Goal: Task Accomplishment & Management: Manage account settings

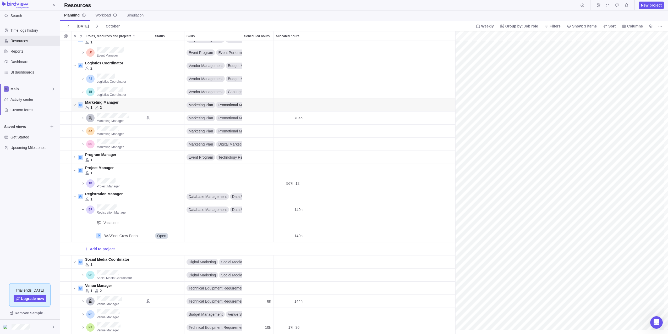
scroll to position [0, 425]
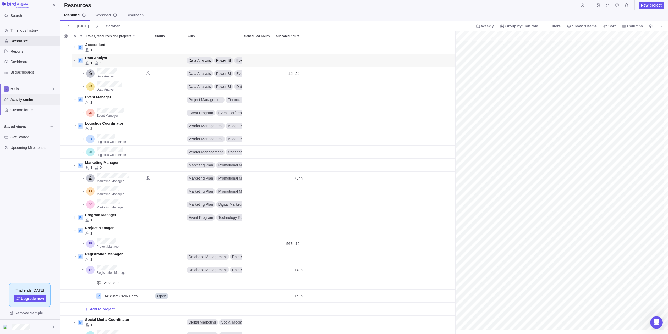
click at [18, 99] on span "Activity center" at bounding box center [33, 99] width 47 height 5
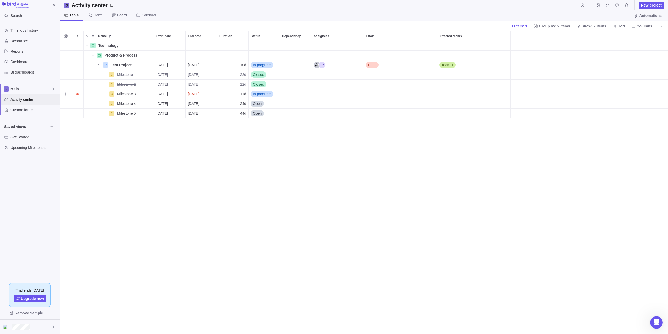
scroll to position [289, 604]
click at [433, 26] on span "Filters: 1" at bounding box center [519, 26] width 15 height 5
click at [433, 88] on div at bounding box center [593, 88] width 4 height 7
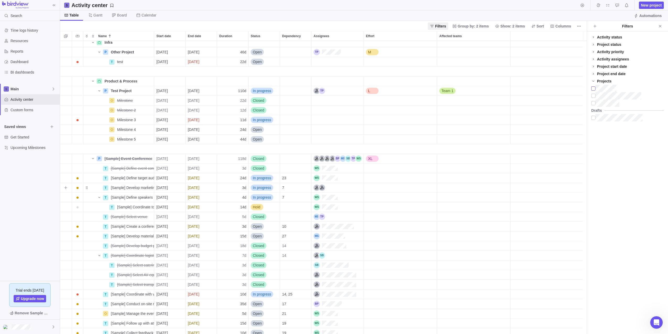
scroll to position [0, 0]
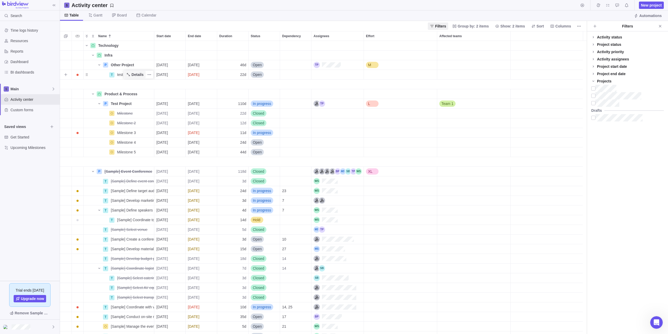
click at [139, 73] on span "Details" at bounding box center [137, 74] width 12 height 5
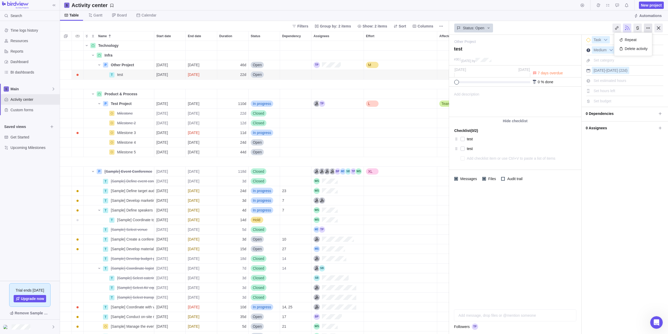
click at [433, 27] on div at bounding box center [648, 28] width 8 height 9
click at [433, 193] on div "I'm done Task Medium Set category [DATE] - [DATE] (22d) Set estimated hours Set…" at bounding box center [624, 184] width 86 height 299
click at [433, 27] on icon at bounding box center [488, 28] width 4 height 4
click at [433, 26] on icon at bounding box center [488, 28] width 4 height 4
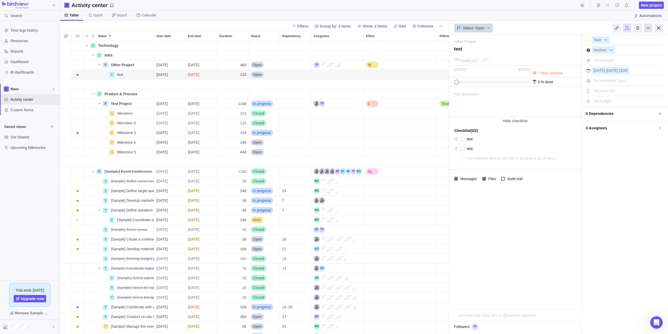
click at [433, 28] on div at bounding box center [648, 28] width 8 height 9
click at [433, 203] on div "I'm done Task Medium Set category [DATE] - [DATE] (22d) Set estimated hours Set…" at bounding box center [624, 184] width 86 height 299
click at [135, 64] on span "Details" at bounding box center [137, 64] width 12 height 5
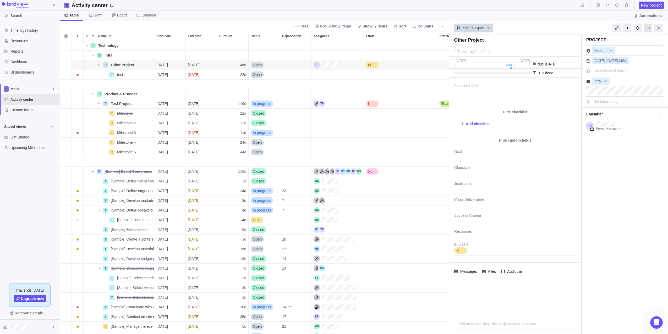
click at [433, 26] on div at bounding box center [648, 28] width 8 height 9
click at [433, 65] on div "Capture baseline" at bounding box center [627, 66] width 43 height 9
click at [433, 29] on div at bounding box center [648, 28] width 8 height 9
click at [139, 73] on span "Details" at bounding box center [137, 74] width 12 height 5
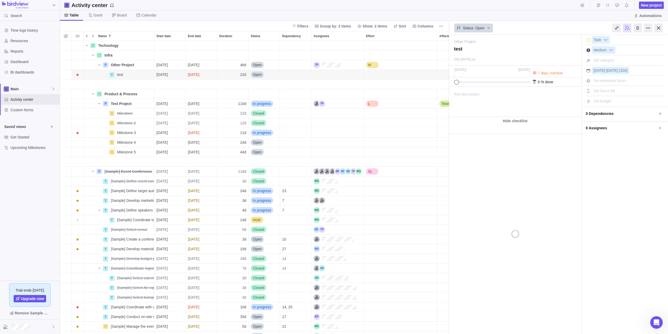
type textarea "x"
click at [433, 68] on span "-" at bounding box center [605, 70] width 1 height 4
click at [433, 89] on input "[DATE]" at bounding box center [538, 89] width 33 height 9
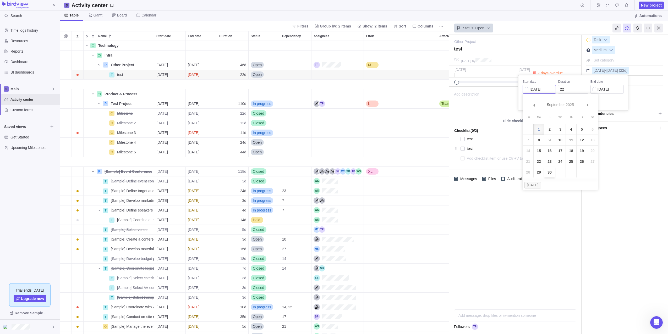
click at [433, 169] on link "30" at bounding box center [549, 172] width 10 height 10
type input "[DATE]"
click at [433, 92] on input "[DATE]" at bounding box center [606, 89] width 33 height 9
click at [433, 106] on link "Next" at bounding box center [654, 104] width 11 height 11
click at [433, 173] on link "28" at bounding box center [649, 172] width 10 height 10
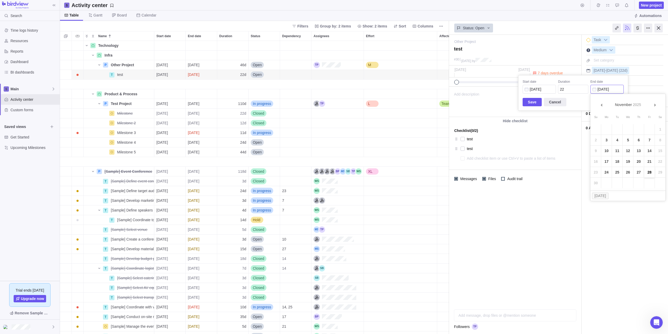
type input "[DATE]"
type input "44"
click at [433, 100] on span "Save" at bounding box center [532, 102] width 9 height 6
click at [433, 30] on div at bounding box center [648, 28] width 8 height 9
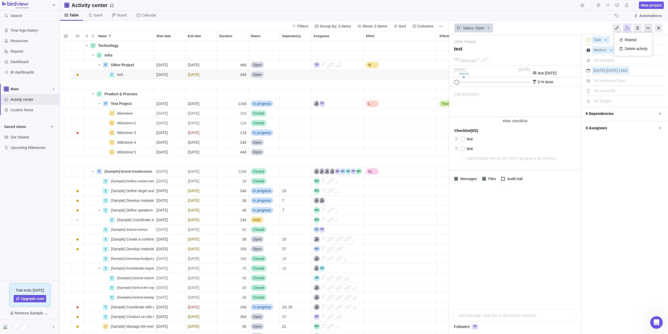
click at [433, 27] on div at bounding box center [648, 28] width 8 height 9
click at [132, 64] on span "Details" at bounding box center [137, 64] width 12 height 5
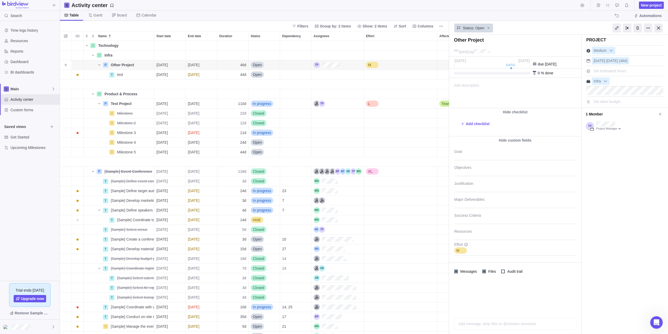
click at [197, 64] on span "[DATE]" at bounding box center [194, 64] width 12 height 5
click at [252, 79] on link "Next" at bounding box center [249, 80] width 11 height 11
click at [251, 80] on span "Next" at bounding box center [250, 81] width 3 height 3
click at [220, 152] on link "31" at bounding box center [223, 148] width 10 height 10
click at [433, 29] on div at bounding box center [648, 28] width 8 height 9
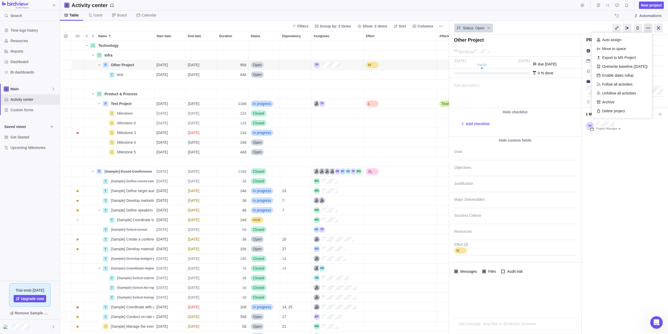
click at [433, 28] on div at bounding box center [648, 28] width 8 height 9
click at [433, 29] on div at bounding box center [616, 28] width 8 height 9
click at [433, 28] on div at bounding box center [648, 28] width 8 height 9
click at [433, 246] on div "Project Medium [DATE] - [DATE] (95d) Set estimated hours Infra Set labor budget" at bounding box center [624, 184] width 86 height 299
click at [433, 29] on div at bounding box center [658, 28] width 8 height 9
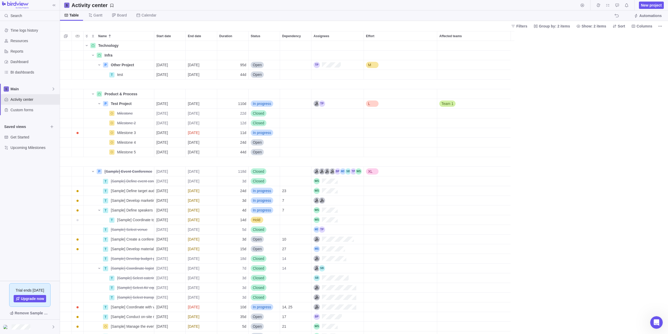
scroll to position [289, 604]
click at [91, 16] on icon at bounding box center [90, 15] width 4 height 4
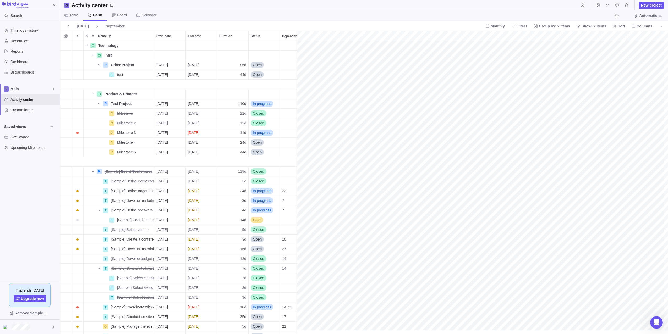
scroll to position [0, 28]
click at [433, 75] on div "gantt" at bounding box center [482, 182] width 371 height 303
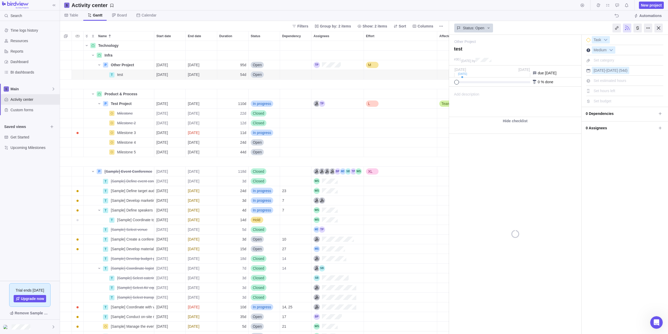
type textarea "x"
click at [129, 66] on icon "Name" at bounding box center [128, 65] width 4 height 4
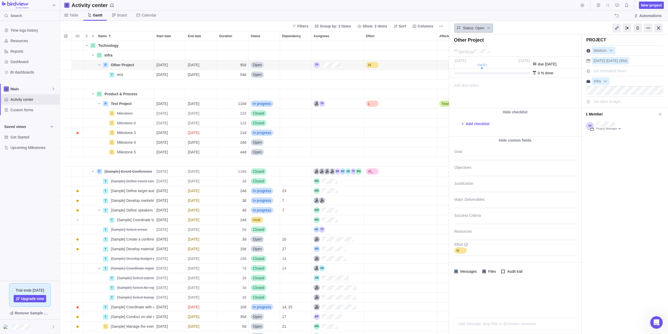
click at [433, 27] on icon at bounding box center [488, 28] width 4 height 4
click at [433, 250] on span "Audit trail" at bounding box center [514, 271] width 19 height 7
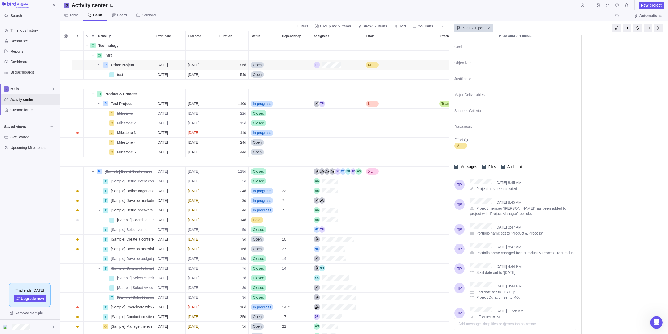
scroll to position [150, 0]
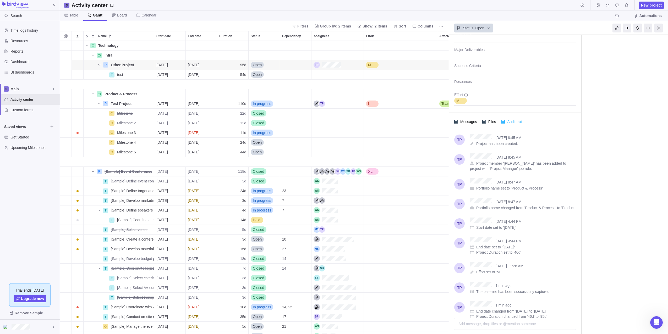
click at [433, 121] on div at bounding box center [503, 122] width 4 height 4
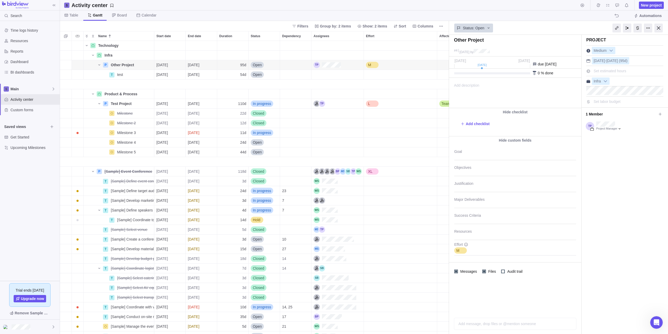
scroll to position [0, 0]
click at [433, 27] on div "Status: Open" at bounding box center [473, 28] width 39 height 9
click at [433, 26] on div at bounding box center [648, 28] width 8 height 9
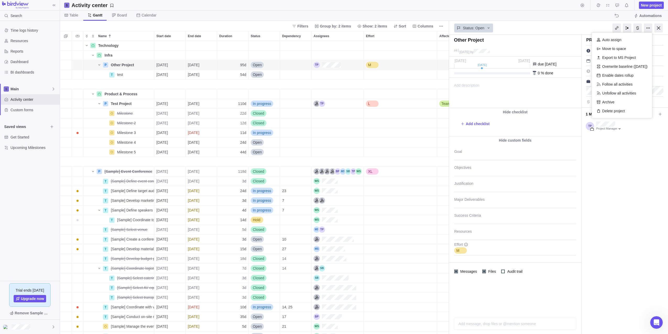
click at [433, 214] on div "Project Medium [DATE] - [DATE] (95d) Set estimated hours Infra Set labor budget" at bounding box center [624, 184] width 86 height 299
click at [433, 31] on div "Status: Open" at bounding box center [473, 28] width 39 height 9
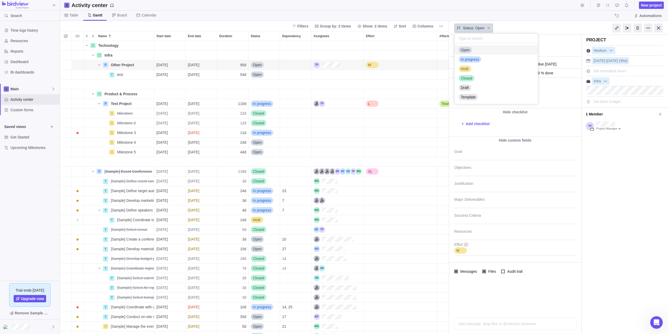
click at [433, 27] on icon at bounding box center [488, 28] width 4 height 4
drag, startPoint x: 123, startPoint y: 66, endPoint x: 119, endPoint y: 64, distance: 4.6
click at [119, 64] on span "Other Project" at bounding box center [122, 64] width 23 height 5
click at [143, 65] on input "Other Project" at bounding box center [131, 65] width 46 height 10
click at [106, 69] on div "Technology Details Infra Details P Other Project [DATE] [DATE] 95d Open M T tes…" at bounding box center [254, 187] width 389 height 293
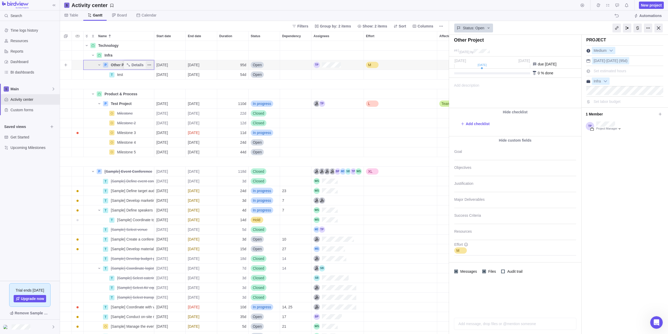
click at [146, 66] on span "More actions" at bounding box center [149, 64] width 7 height 7
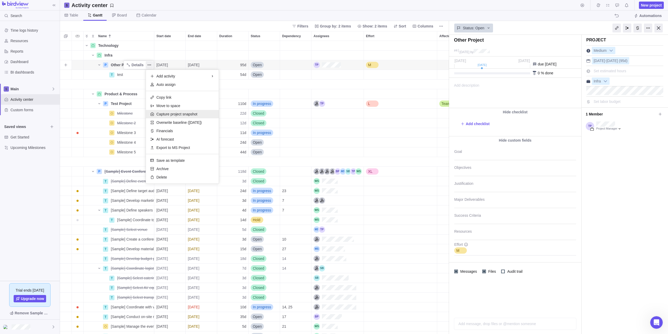
click at [170, 115] on span "Capture project snapshot" at bounding box center [176, 114] width 41 height 5
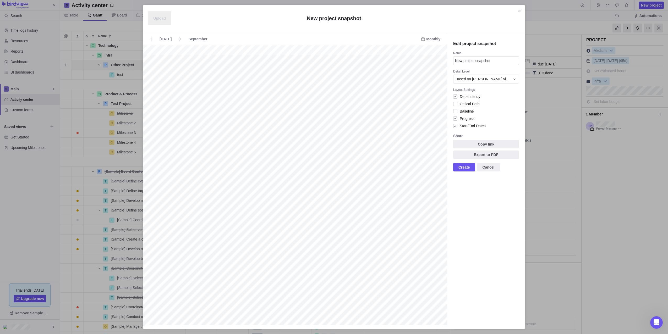
scroll to position [0, 0]
click at [433, 111] on span "Baseline" at bounding box center [465, 111] width 16 height 7
click at [433, 62] on div "[DATE] July Monthly Edit project snapshot Name New project snapshot Detail Leve…" at bounding box center [334, 181] width 382 height 296
type input "Test Snapshot"
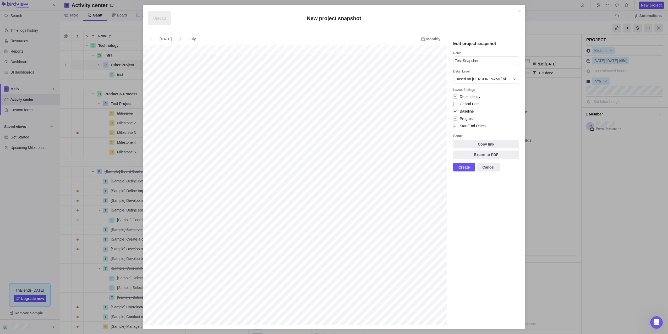
click at [433, 104] on div at bounding box center [455, 103] width 4 height 7
click at [433, 168] on span "Create" at bounding box center [464, 167] width 12 height 6
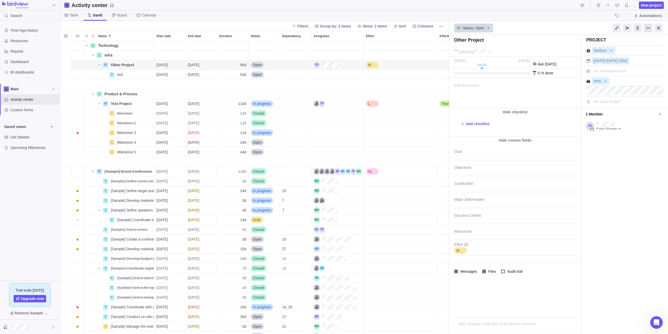
click at [433, 29] on div at bounding box center [648, 28] width 8 height 9
click at [139, 64] on span "Details" at bounding box center [137, 64] width 12 height 5
click at [148, 64] on icon "More actions" at bounding box center [149, 65] width 4 height 4
click at [345, 10] on body "Search Time logs history Resources Reports Dashboard BI dashboards Main Activit…" at bounding box center [334, 167] width 668 height 334
click at [433, 27] on div at bounding box center [648, 28] width 8 height 9
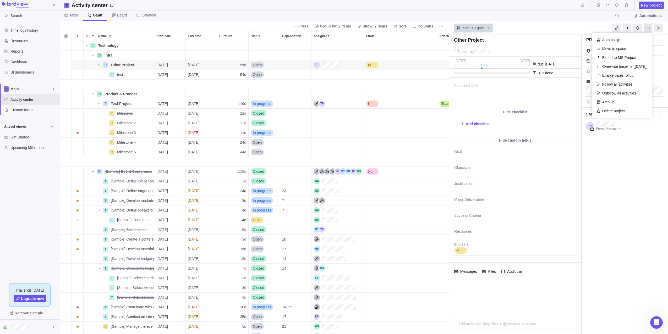
click at [433, 27] on div at bounding box center [648, 28] width 8 height 9
click at [140, 63] on span "Details" at bounding box center [137, 64] width 12 height 5
click at [433, 29] on icon at bounding box center [488, 28] width 4 height 4
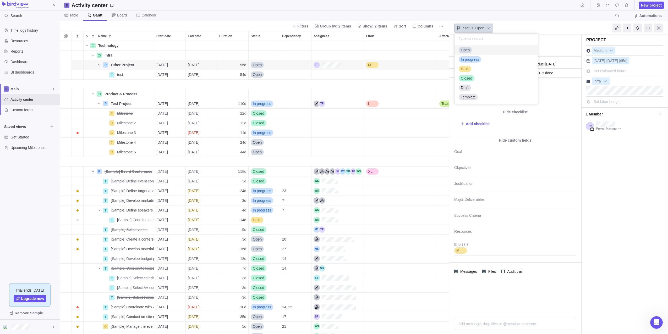
scroll to position [57, 79]
click at [433, 29] on icon at bounding box center [488, 28] width 4 height 4
click at [142, 66] on span "Details" at bounding box center [137, 64] width 12 height 5
click at [141, 66] on span "Details" at bounding box center [137, 64] width 12 height 5
click at [122, 66] on span "Other Project" at bounding box center [122, 64] width 23 height 5
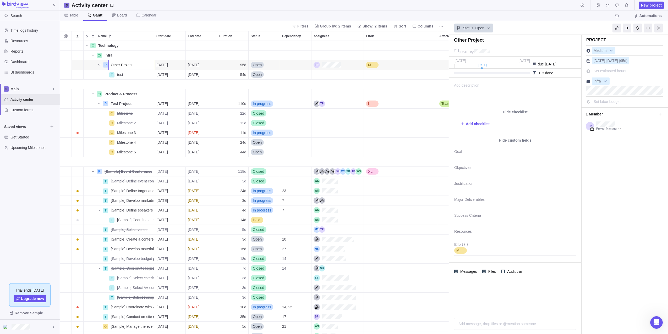
click at [158, 65] on div "Technology Details Infra Details P Other Project [DATE] [DATE] 95d Open M T tes…" at bounding box center [254, 187] width 389 height 293
click at [151, 64] on icon "More actions" at bounding box center [149, 65] width 4 height 4
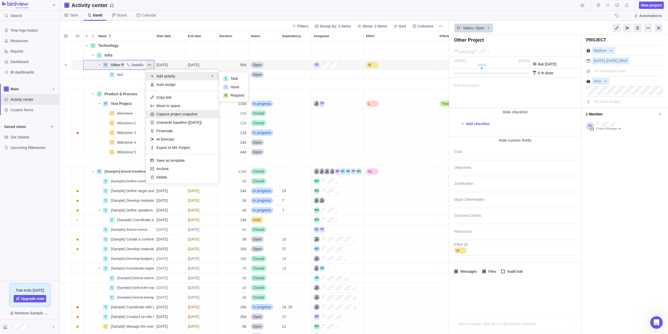
click at [179, 112] on span "Capture project snapshot" at bounding box center [176, 114] width 41 height 5
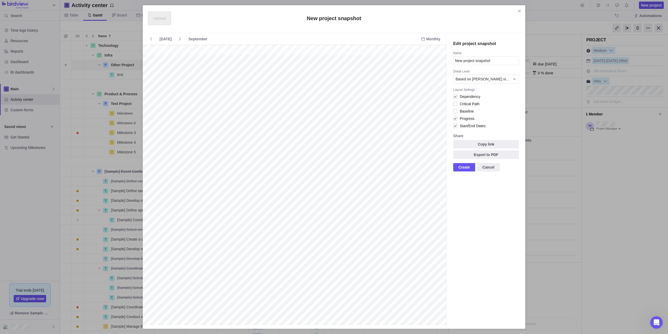
scroll to position [0, 64]
click at [433, 11] on icon "Close" at bounding box center [519, 11] width 4 height 4
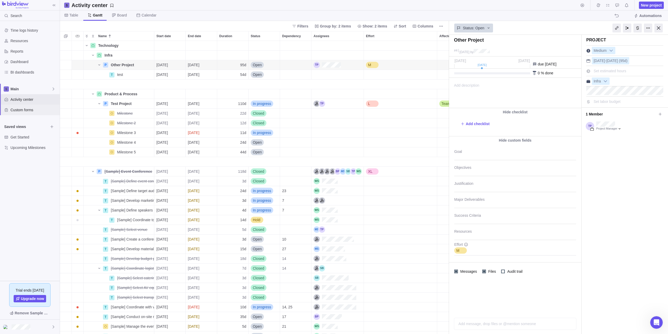
click at [25, 108] on span "Custom forms" at bounding box center [33, 109] width 47 height 5
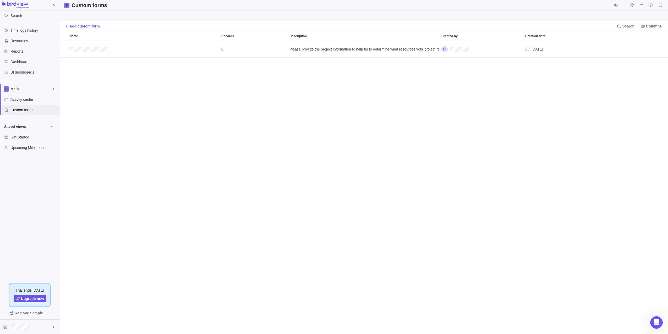
scroll to position [289, 604]
click at [24, 101] on span "Activity center" at bounding box center [33, 99] width 47 height 5
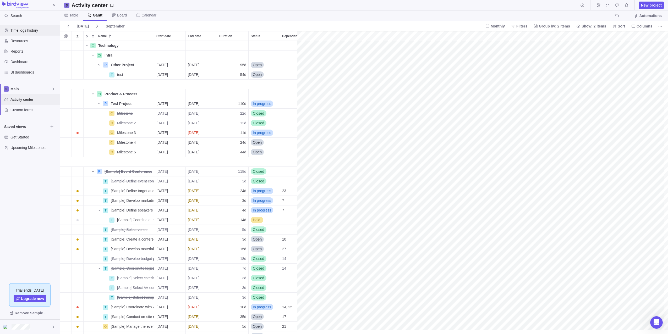
scroll to position [0, 118]
click at [117, 64] on span "Other Project" at bounding box center [122, 64] width 23 height 5
click at [106, 64] on div "Technology Details Infra Details P Other Project [DATE] [DATE] 95d Open M T tes…" at bounding box center [180, 187] width 241 height 293
click at [137, 65] on span "Details" at bounding box center [137, 64] width 12 height 5
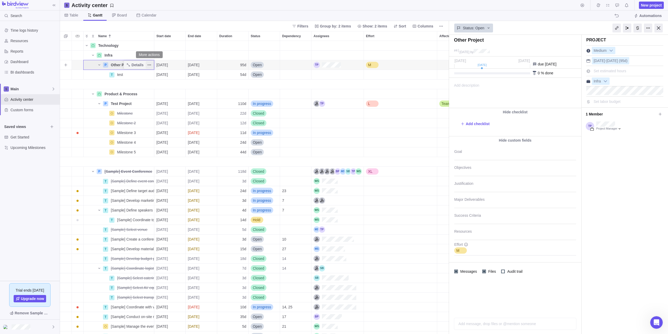
click at [152, 64] on span "More actions" at bounding box center [149, 64] width 7 height 7
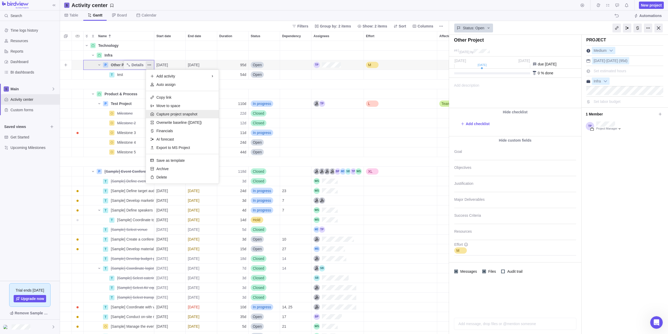
click at [180, 114] on span "Capture project snapshot" at bounding box center [176, 114] width 41 height 5
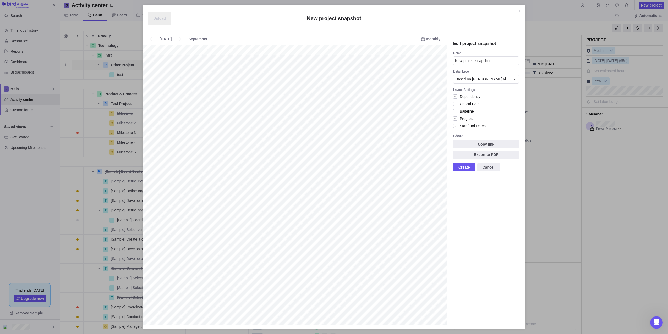
scroll to position [0, 64]
click at [433, 63] on input "New project snapshot" at bounding box center [486, 60] width 66 height 9
type input "Test Snapshot 2"
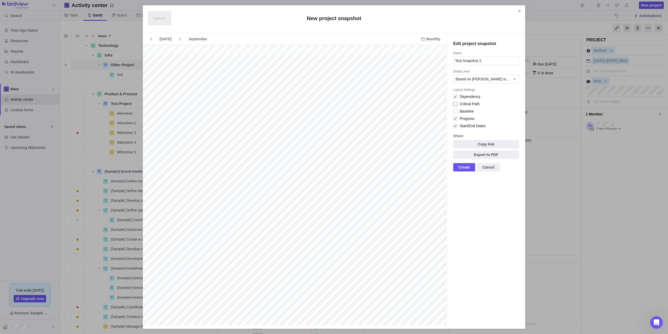
click at [433, 103] on div at bounding box center [455, 103] width 4 height 7
click at [433, 114] on div at bounding box center [455, 111] width 4 height 7
click at [433, 79] on span "Based on [PERSON_NAME] view" at bounding box center [482, 78] width 55 height 5
click at [433, 99] on div "Projects" at bounding box center [485, 100] width 65 height 9
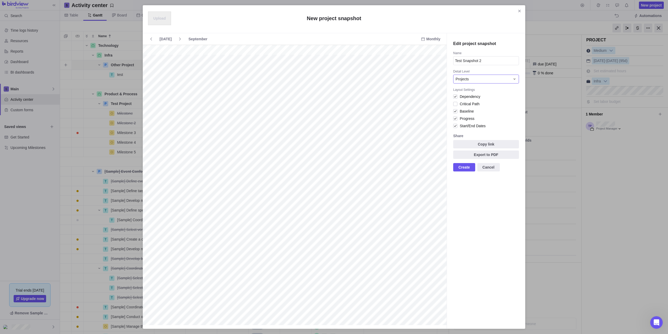
click at [433, 76] on div "Projects" at bounding box center [486, 79] width 66 height 9
click at [433, 92] on span "Based on [PERSON_NAME] view" at bounding box center [484, 91] width 55 height 5
click at [433, 145] on span "Copy link" at bounding box center [486, 144] width 66 height 8
click at [157, 19] on label "Upload" at bounding box center [159, 19] width 23 height 14
click at [0, 0] on input "Upload" at bounding box center [0, 0] width 0 height 0
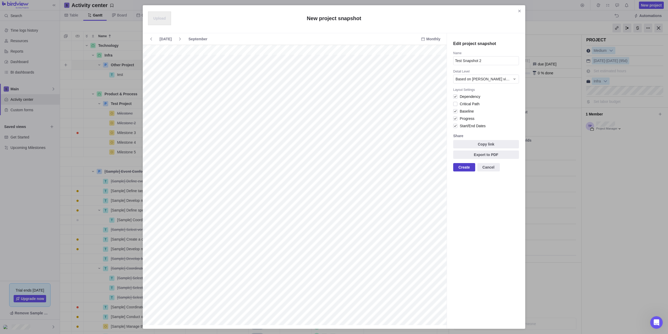
click at [433, 167] on span "Create" at bounding box center [464, 167] width 12 height 6
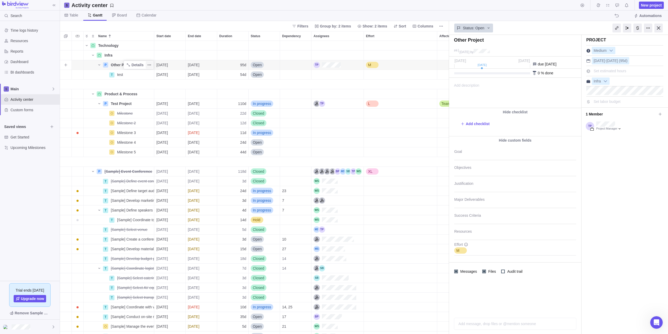
click at [146, 64] on span "More actions" at bounding box center [149, 64] width 7 height 7
click at [182, 114] on span "Capture project snapshot" at bounding box center [176, 114] width 41 height 5
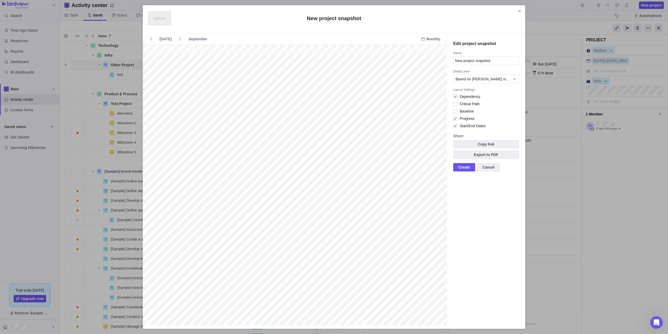
scroll to position [0, 13]
click at [433, 78] on span "Based on [PERSON_NAME] view" at bounding box center [482, 78] width 55 height 5
click at [433, 117] on span "Projects and two nested levels" at bounding box center [481, 119] width 49 height 5
click at [433, 80] on span "Projects and two nested levels" at bounding box center [479, 78] width 49 height 5
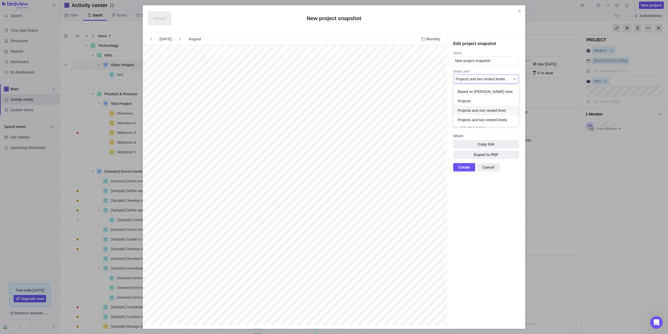
click at [433, 109] on span "Projects and one nested level" at bounding box center [481, 110] width 48 height 5
click at [433, 76] on div "Projects and one nested level" at bounding box center [486, 79] width 66 height 9
click at [433, 87] on div "Based on [PERSON_NAME] view" at bounding box center [485, 91] width 65 height 9
click at [157, 19] on label "Upload" at bounding box center [159, 19] width 23 height 14
click at [0, 0] on input "Upload" at bounding box center [0, 0] width 0 height 0
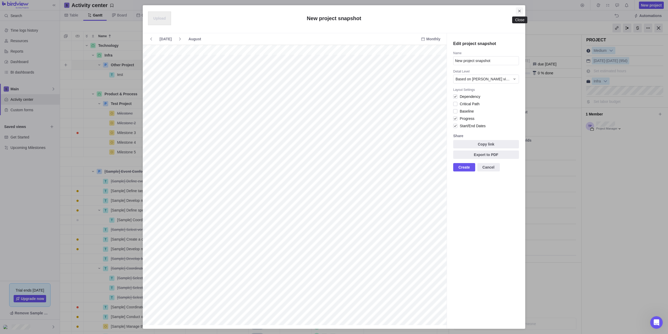
click at [433, 10] on icon "Close" at bounding box center [519, 11] width 4 height 4
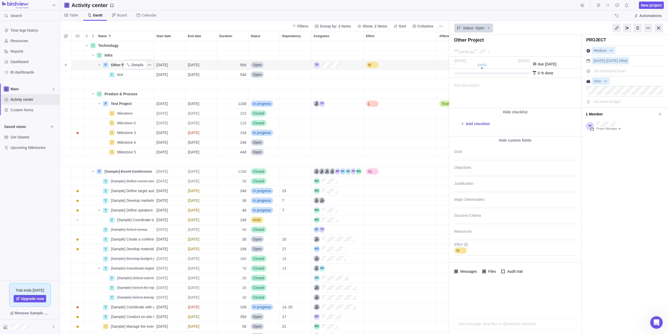
click at [150, 65] on icon "More actions" at bounding box center [149, 65] width 1 height 1
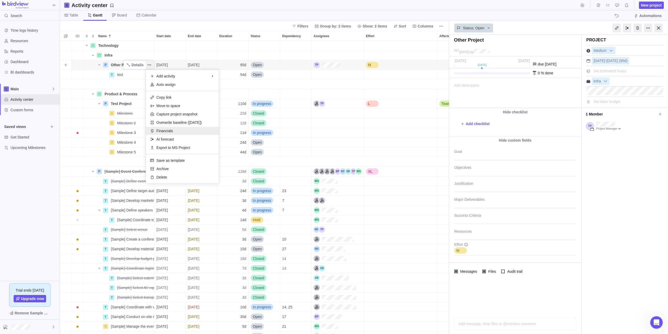
click at [170, 131] on span "Financials" at bounding box center [164, 130] width 16 height 5
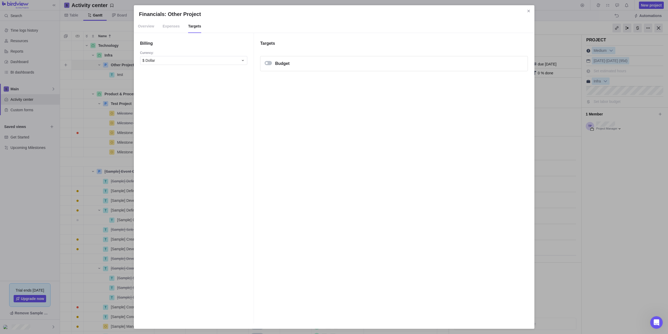
click at [163, 26] on span "Expenses" at bounding box center [171, 26] width 17 height 13
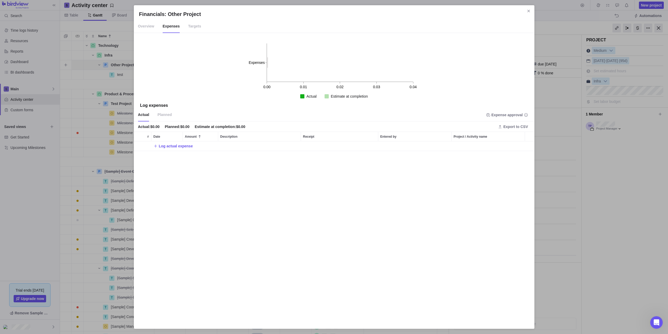
scroll to position [178, 396]
click at [149, 28] on span "Overview" at bounding box center [146, 26] width 16 height 13
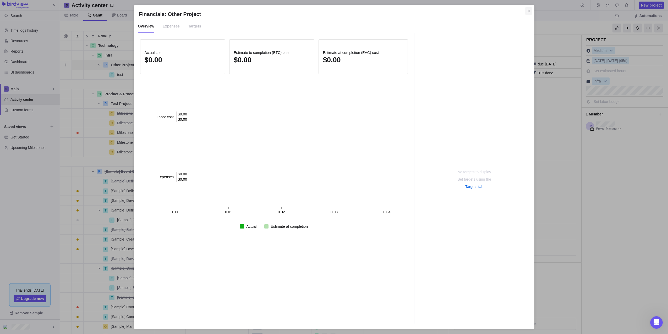
click at [433, 13] on span "Close" at bounding box center [528, 10] width 7 height 7
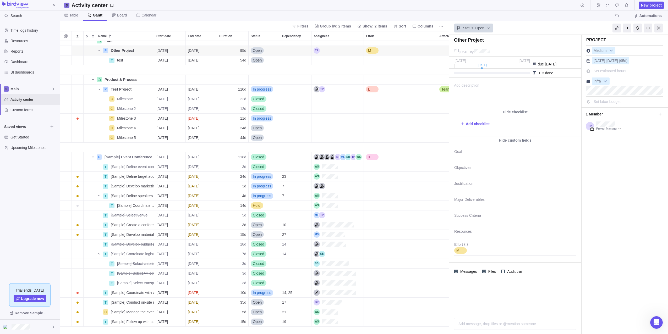
scroll to position [0, 0]
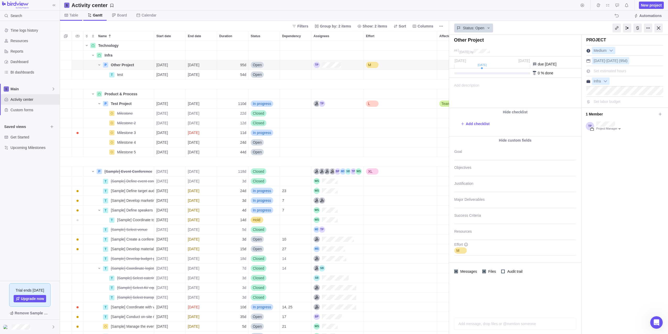
click at [73, 16] on span "Table" at bounding box center [73, 15] width 9 height 5
click at [433, 30] on div at bounding box center [648, 28] width 8 height 9
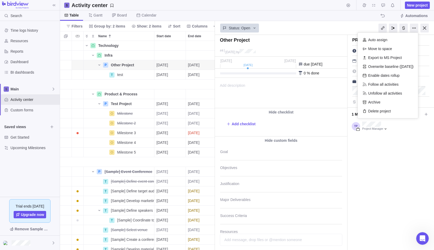
scroll to position [205, 151]
